Goal: Task Accomplishment & Management: Use online tool/utility

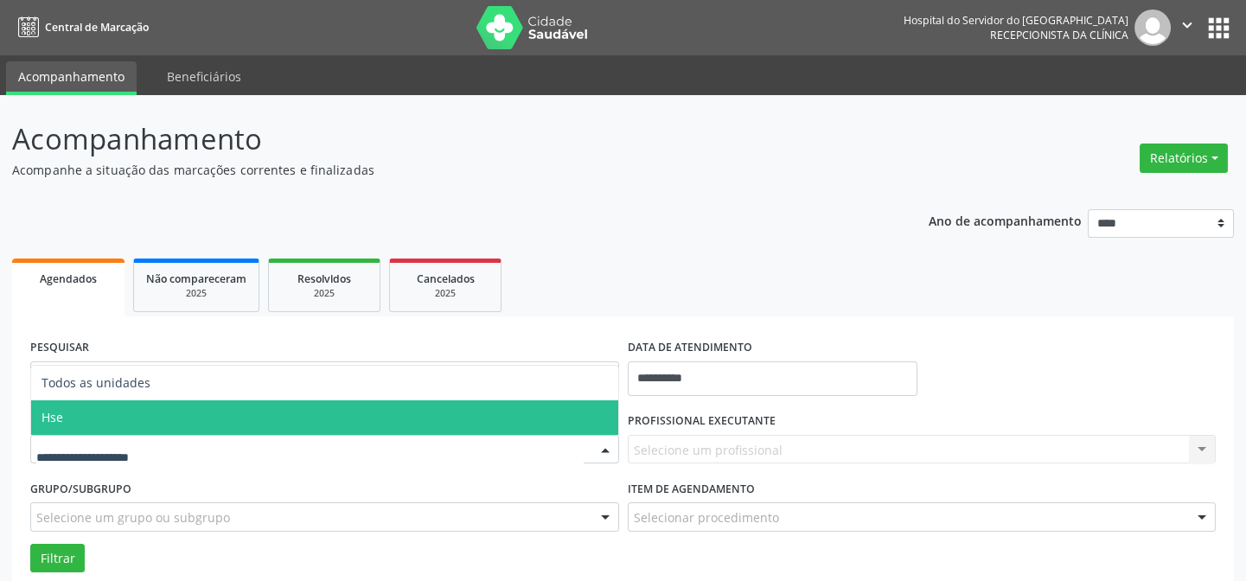
click at [102, 417] on span "Hse" at bounding box center [324, 417] width 587 height 35
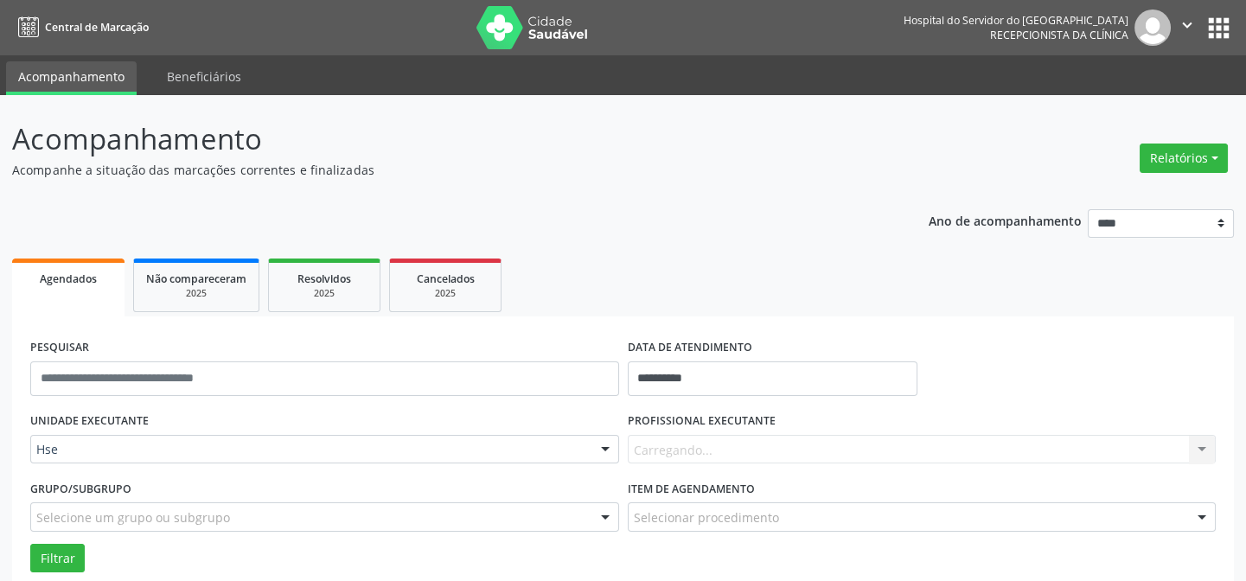
click at [102, 417] on div "UNIDADE EXECUTANTE Hse Todos as unidades Hse Nenhum resultado encontrado para: …" at bounding box center [324, 441] width 597 height 67
click at [672, 448] on div "Carregando... Nenhum resultado encontrado para: " " Não há nenhuma opção para s…" at bounding box center [922, 449] width 589 height 29
click at [671, 461] on input "****" at bounding box center [907, 458] width 547 height 35
type input "*"
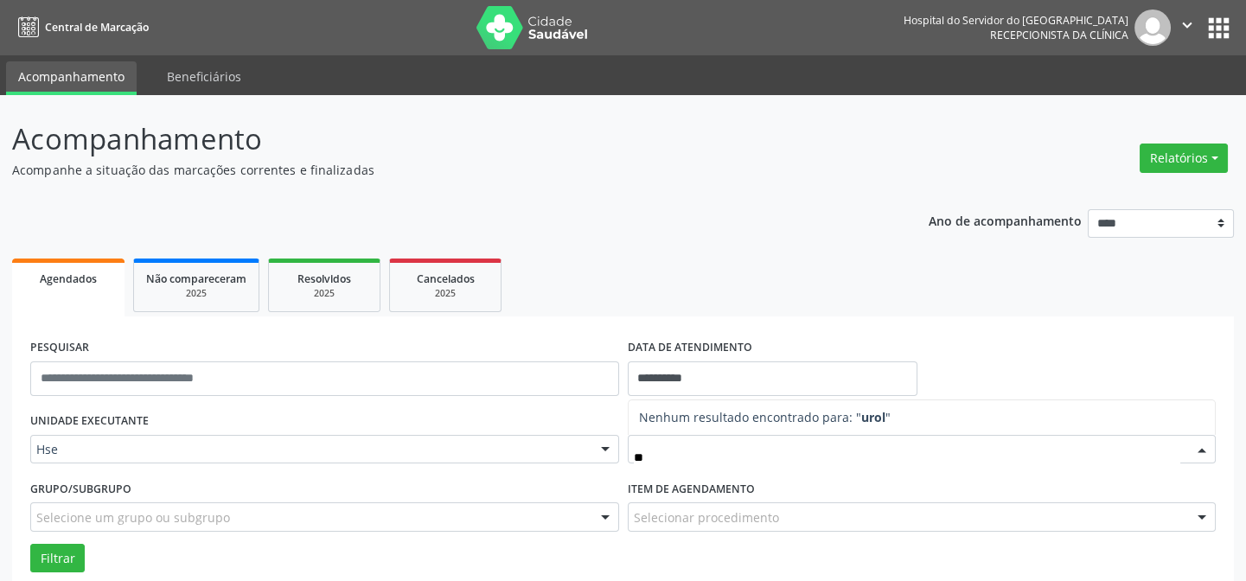
type input "*"
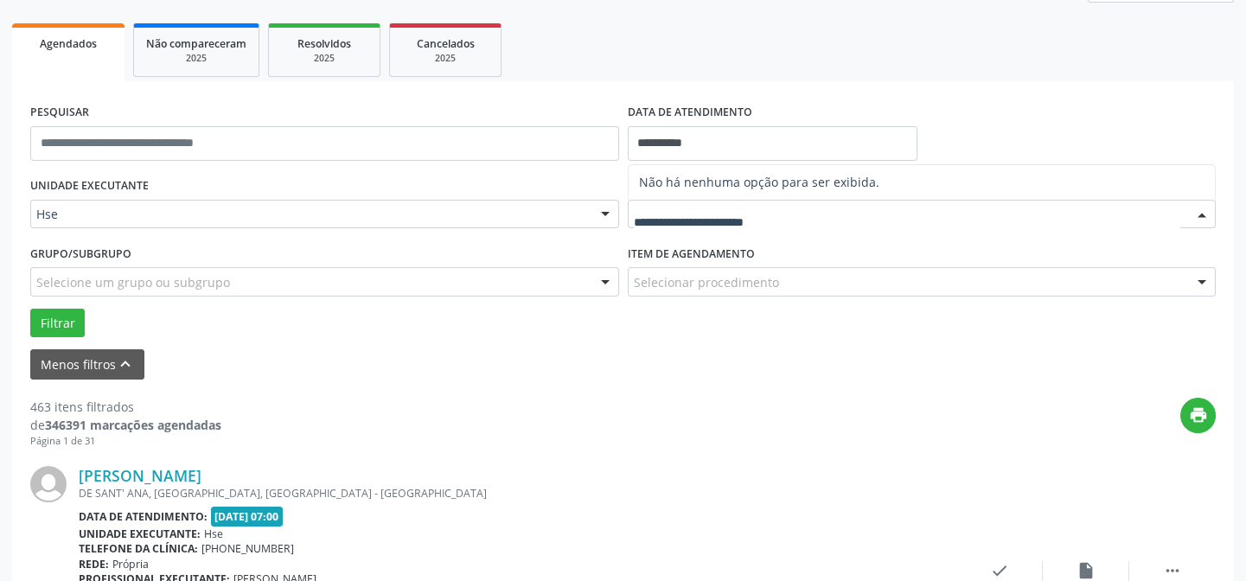
scroll to position [393, 0]
